Goal: Navigation & Orientation: Go to known website

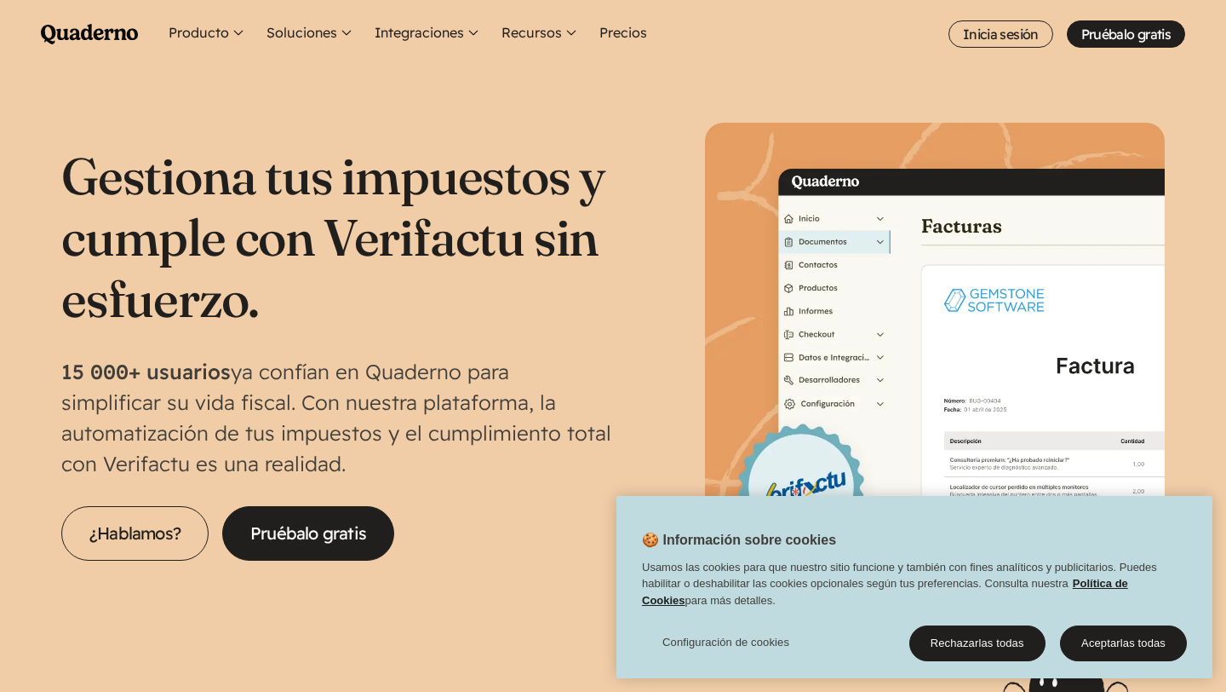
click at [68, 41] on icon "Quaderno Homepage" at bounding box center [89, 34] width 97 height 20
click at [68, 37] on use "Main menu" at bounding box center [89, 34] width 97 height 20
